Goal: Task Accomplishment & Management: Manage account settings

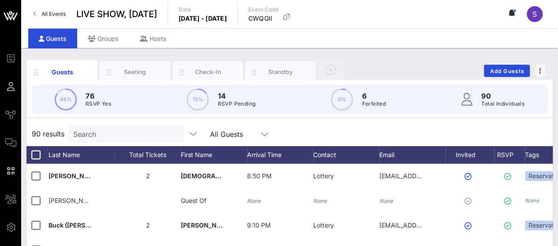
click at [114, 134] on input "Search" at bounding box center [124, 133] width 103 height 11
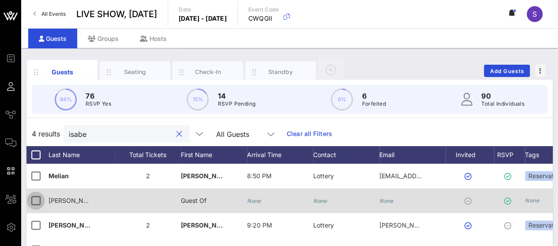
type input "isabe"
click at [38, 195] on div at bounding box center [35, 200] width 15 height 15
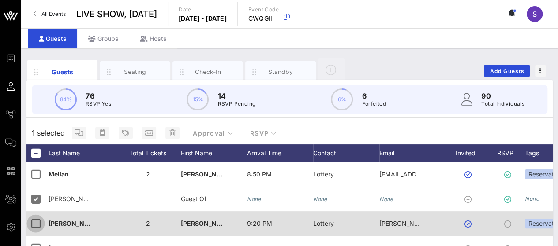
click at [38, 219] on div at bounding box center [35, 223] width 15 height 15
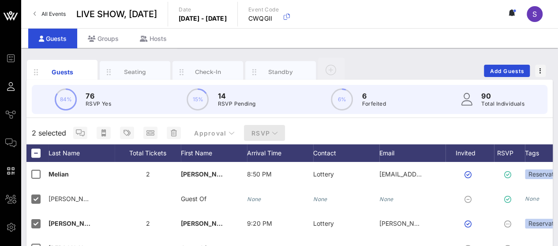
click at [256, 135] on span "RSVP" at bounding box center [264, 133] width 27 height 7
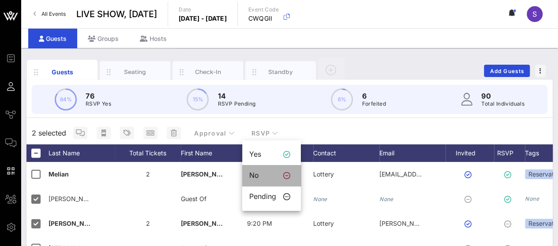
click at [262, 180] on div "No" at bounding box center [262, 175] width 27 height 8
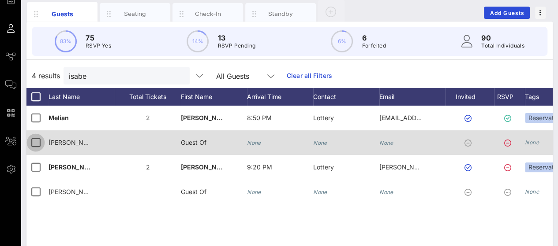
click at [41, 143] on div at bounding box center [35, 142] width 15 height 15
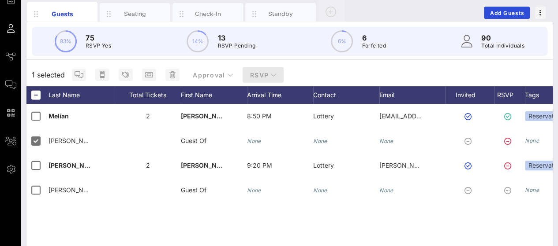
click at [264, 74] on span "RSVP" at bounding box center [262, 74] width 27 height 7
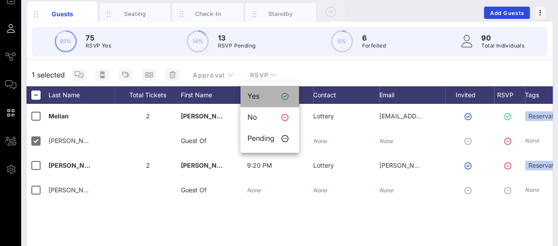
click at [258, 103] on div "Yes" at bounding box center [269, 96] width 59 height 21
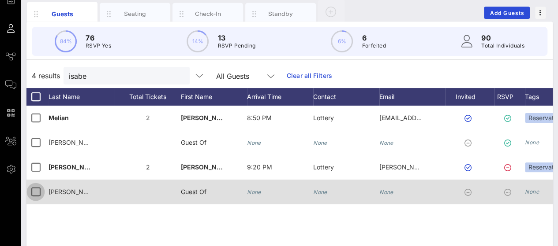
click at [38, 195] on div at bounding box center [35, 192] width 15 height 15
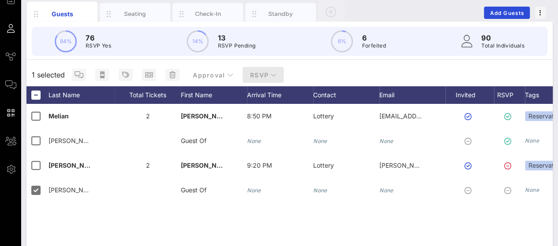
click at [249, 71] on span "RSVP" at bounding box center [262, 74] width 27 height 7
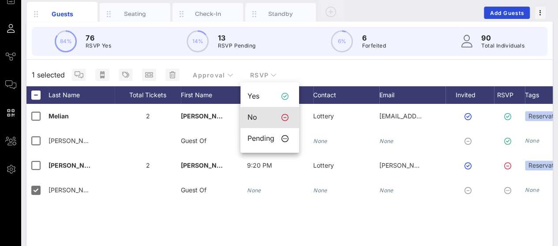
click at [261, 121] on div "No" at bounding box center [260, 117] width 27 height 8
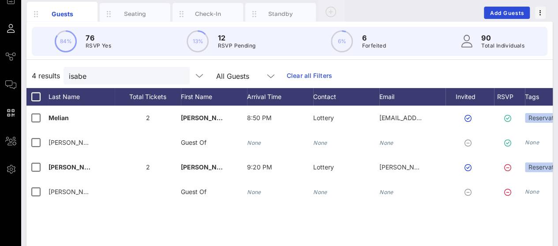
click at [303, 77] on link "Clear all Filters" at bounding box center [308, 76] width 45 height 10
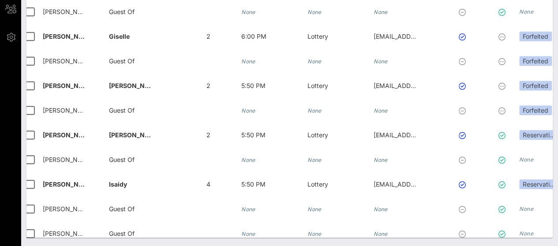
scroll to position [0, 6]
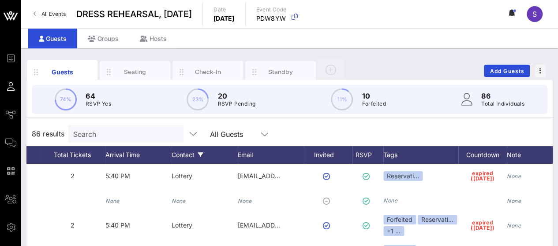
scroll to position [0, 142]
click at [365, 153] on div "RSVP" at bounding box center [367, 155] width 31 height 18
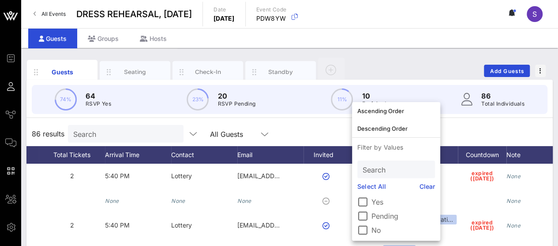
click at [382, 215] on label "Pending" at bounding box center [402, 216] width 63 height 9
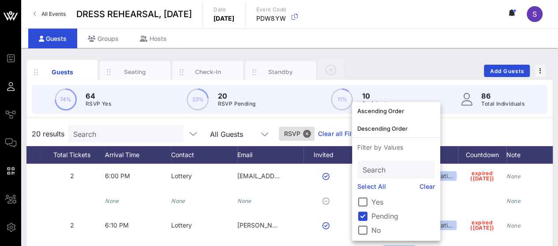
click at [466, 125] on div "20 results Search All Guests RSVP Clear all Filters" at bounding box center [289, 134] width 526 height 25
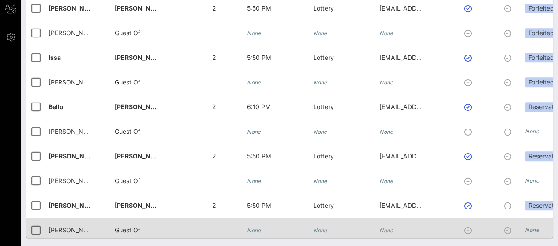
scroll to position [124, 0]
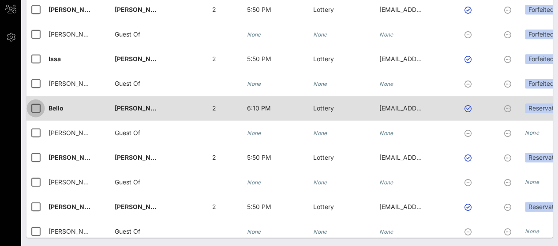
click at [35, 111] on div at bounding box center [35, 108] width 15 height 15
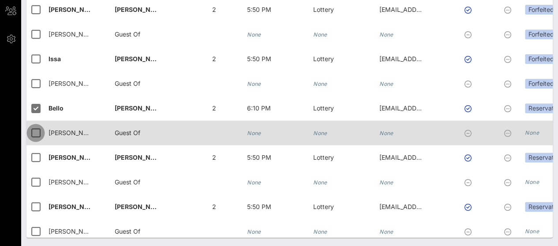
click at [33, 134] on div at bounding box center [35, 133] width 15 height 15
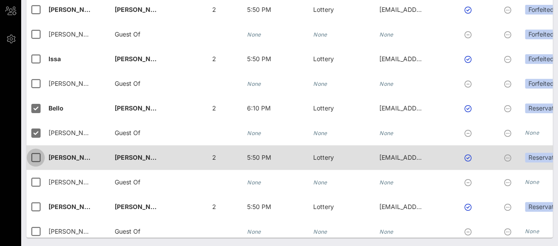
click at [32, 155] on div at bounding box center [35, 157] width 15 height 15
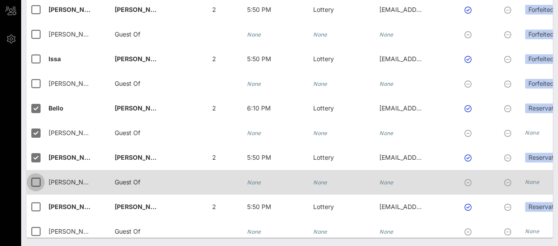
click at [33, 175] on div at bounding box center [35, 182] width 15 height 15
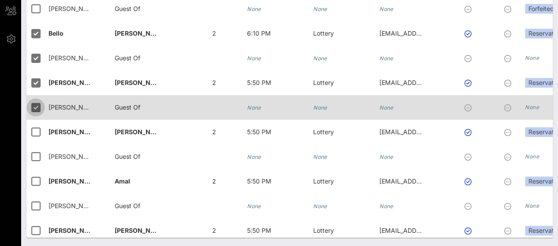
scroll to position [200, 0]
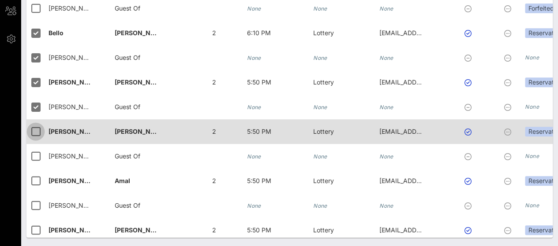
click at [34, 130] on div at bounding box center [35, 131] width 15 height 15
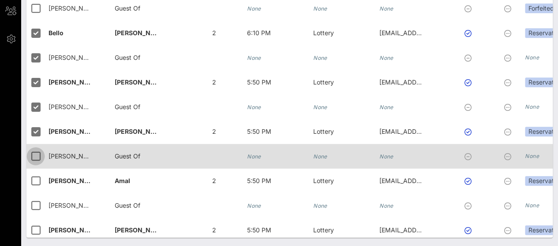
click at [33, 158] on div at bounding box center [35, 156] width 15 height 15
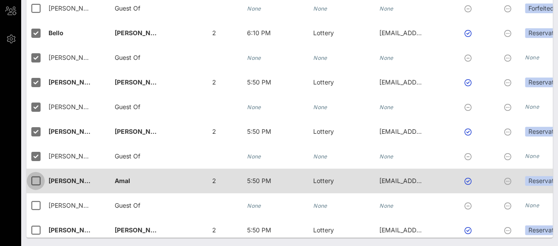
click at [35, 179] on div at bounding box center [35, 181] width 15 height 15
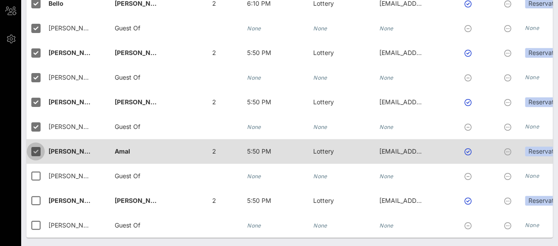
scroll to position [235, 0]
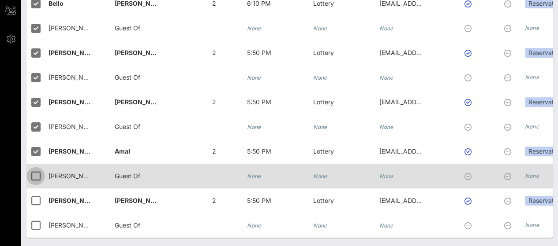
click at [35, 176] on div at bounding box center [35, 176] width 15 height 15
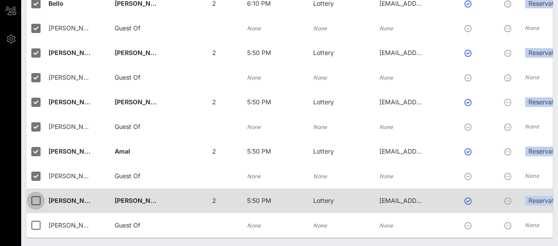
click at [34, 200] on div at bounding box center [35, 200] width 15 height 15
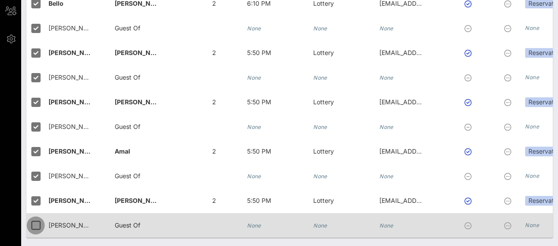
click at [35, 218] on div at bounding box center [35, 225] width 15 height 15
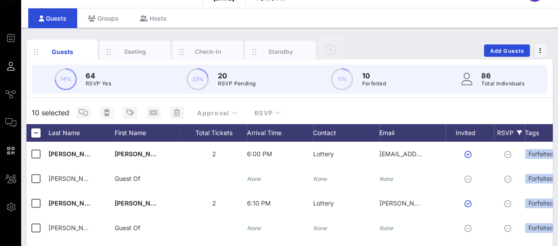
scroll to position [19, 0]
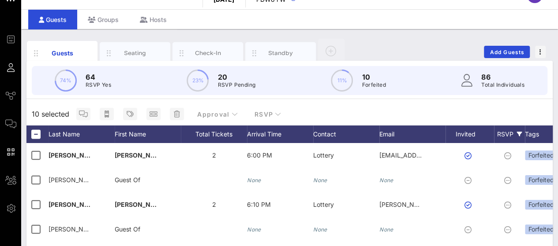
drag, startPoint x: 507, startPoint y: 129, endPoint x: 503, endPoint y: 124, distance: 6.4
click at [503, 124] on div "10 selected Approval RSVP" at bounding box center [289, 114] width 526 height 23
click at [506, 131] on div "RSVP" at bounding box center [509, 135] width 31 height 18
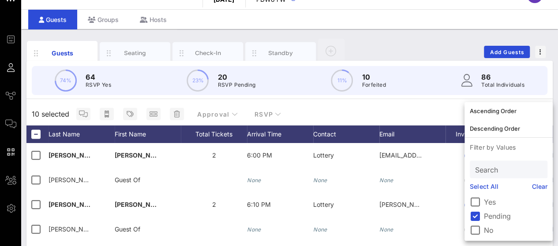
click at [540, 184] on link "Clear" at bounding box center [539, 187] width 16 height 10
click at [428, 113] on div "10 selected Approval RSVP" at bounding box center [289, 114] width 526 height 23
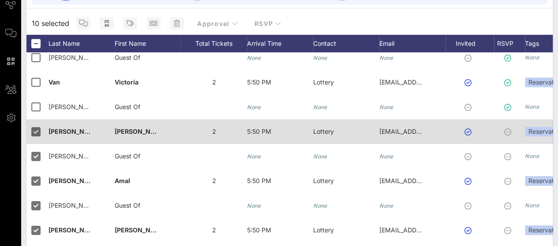
scroll to position [189, 0]
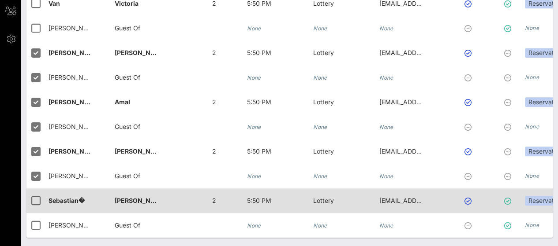
click at [92, 193] on div "Sebastian�" at bounding box center [81, 206] width 66 height 35
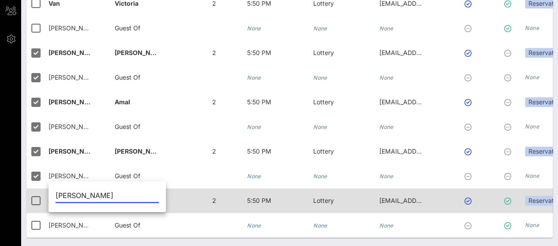
type input "[PERSON_NAME]"
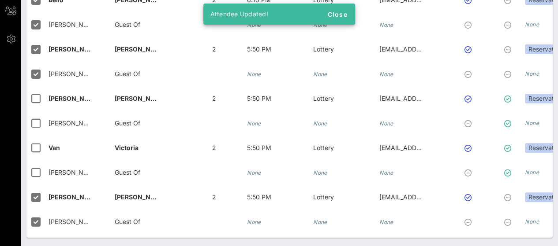
scroll to position [1713, 0]
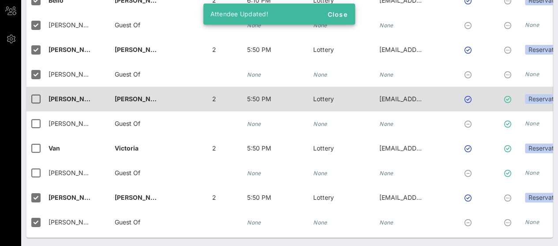
click at [82, 103] on div "[PERSON_NAME]�" at bounding box center [81, 104] width 66 height 35
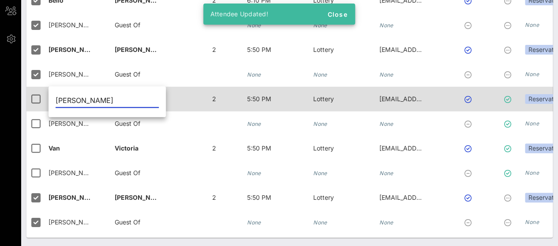
type input "[PERSON_NAME]"
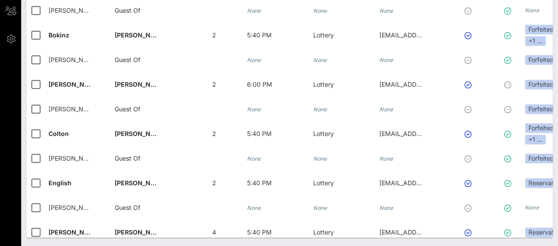
scroll to position [0, 0]
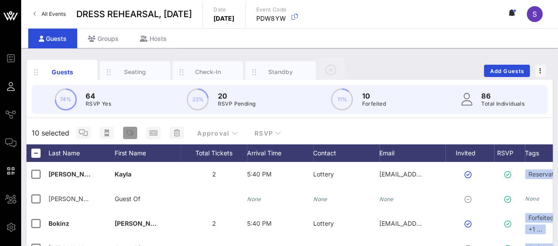
click at [132, 130] on icon "button" at bounding box center [129, 133] width 7 height 7
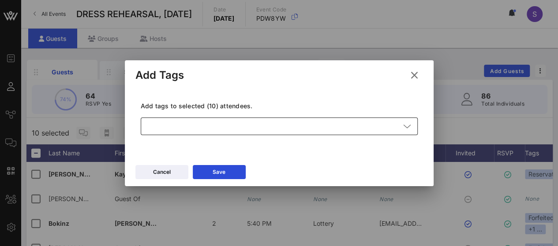
click at [211, 128] on div at bounding box center [273, 127] width 254 height 18
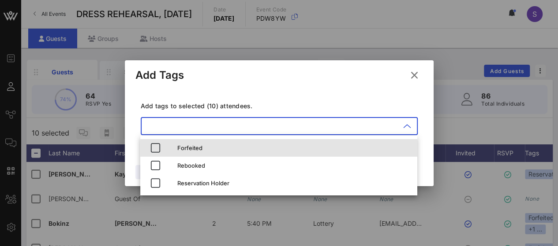
click at [210, 146] on div "Forfeited" at bounding box center [293, 148] width 233 height 7
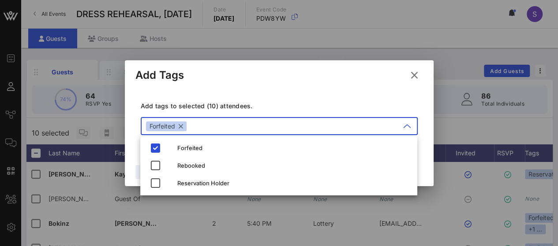
click at [270, 112] on div "Add tags to selected (10) attendees. ​ Forfeited" at bounding box center [279, 124] width 277 height 45
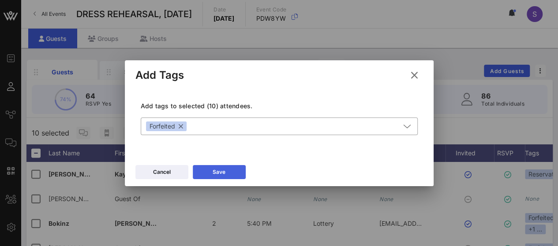
click at [223, 170] on div "Save" at bounding box center [218, 172] width 13 height 9
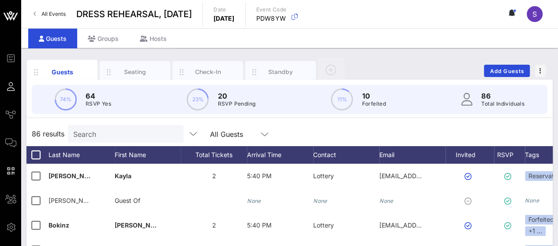
click at [115, 140] on div "Search" at bounding box center [124, 134] width 103 height 18
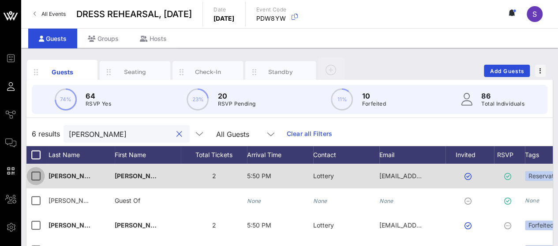
type input "[PERSON_NAME]"
click at [33, 176] on div at bounding box center [35, 176] width 15 height 15
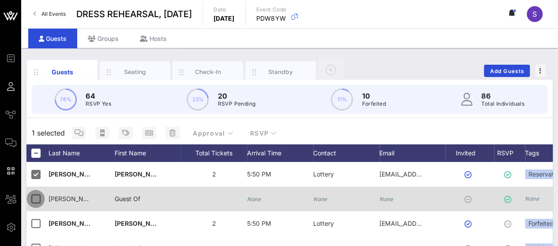
click at [37, 195] on div at bounding box center [35, 199] width 15 height 15
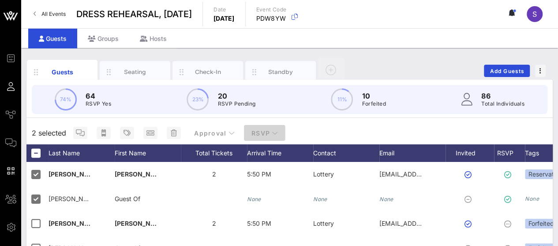
click at [269, 133] on span "RSVP" at bounding box center [264, 133] width 27 height 7
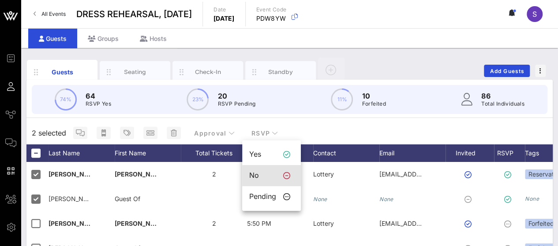
click at [271, 177] on div "No" at bounding box center [262, 175] width 27 height 8
